Goal: Task Accomplishment & Management: Use online tool/utility

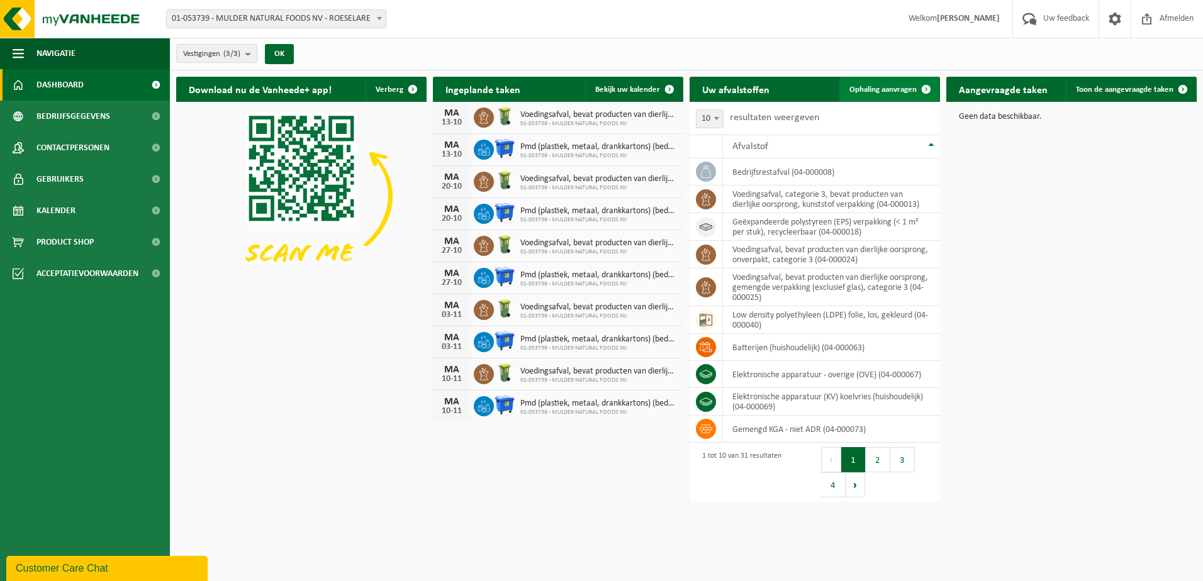
drag, startPoint x: 878, startPoint y: 90, endPoint x: 872, endPoint y: 91, distance: 6.3
click at [878, 90] on span "Ophaling aanvragen" at bounding box center [882, 90] width 67 height 8
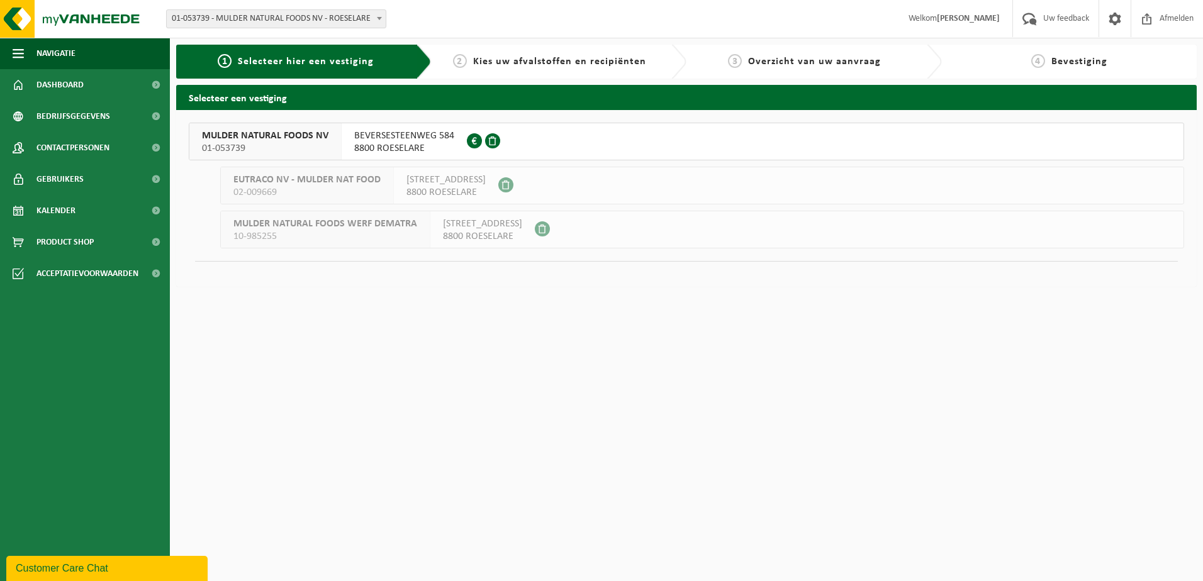
click at [400, 143] on span "8800 ROESELARE" at bounding box center [404, 148] width 100 height 13
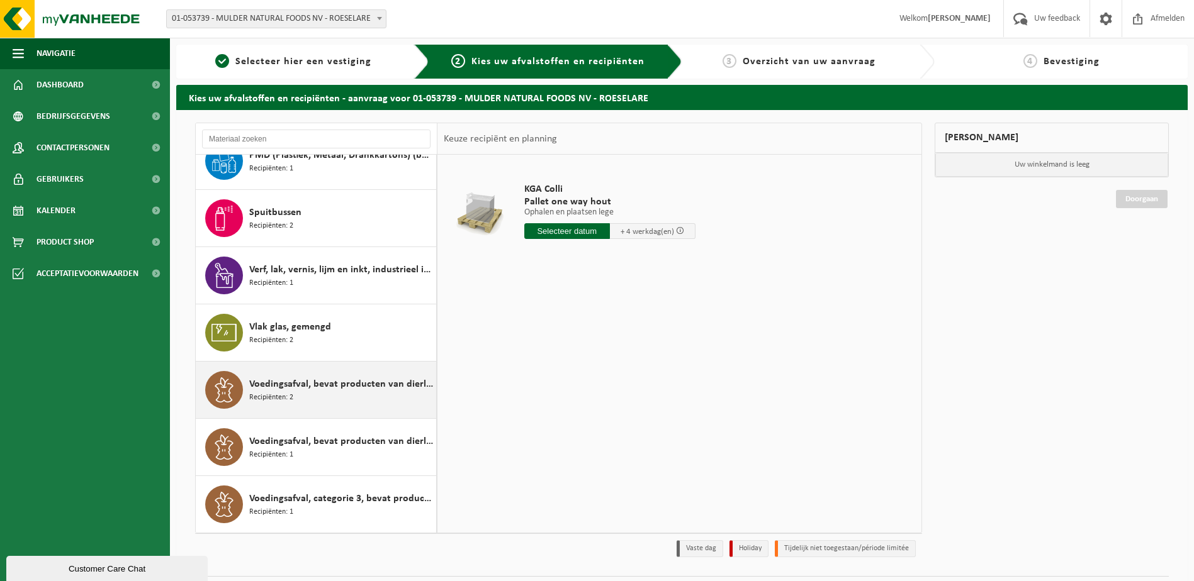
scroll to position [33, 0]
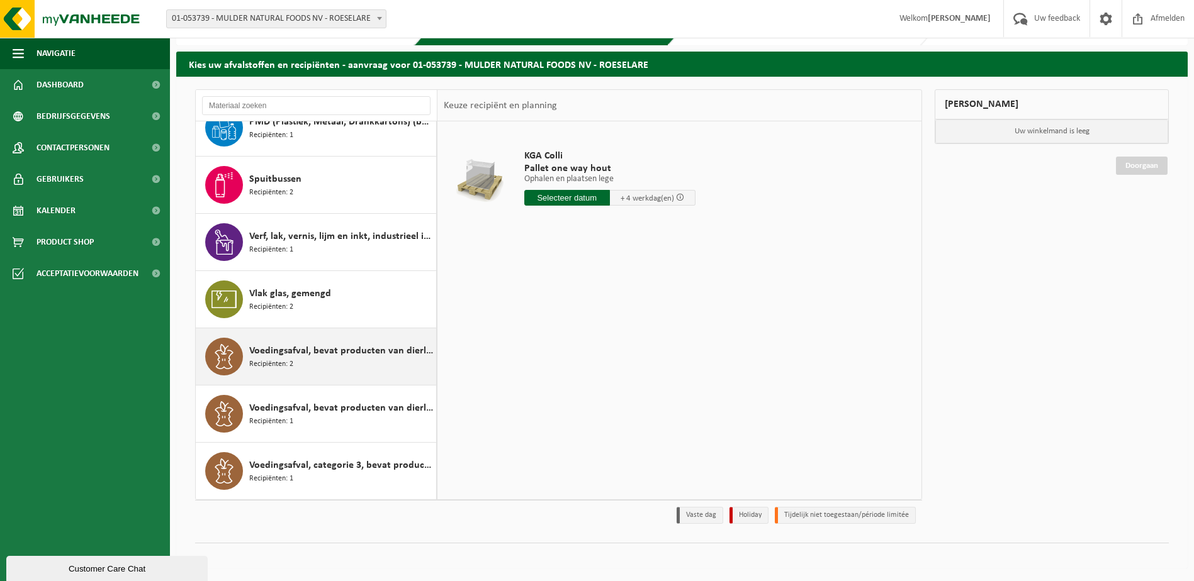
click at [312, 362] on div "Voedingsafval, bevat producten van dierlijke oorsprong, gemengde verpakking (ex…" at bounding box center [341, 357] width 184 height 38
